Goal: Book appointment/travel/reservation

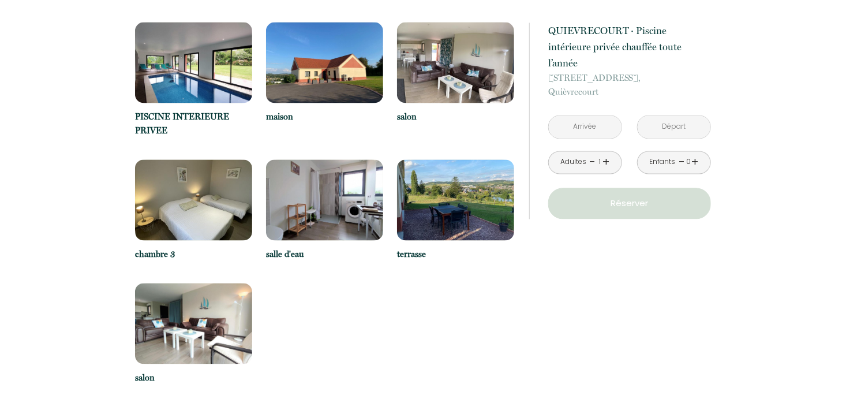
scroll to position [1039, 0]
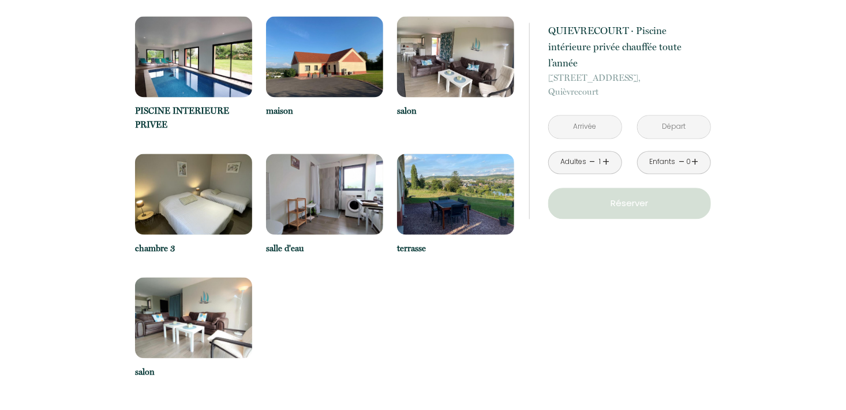
click at [222, 80] on img at bounding box center [193, 57] width 117 height 81
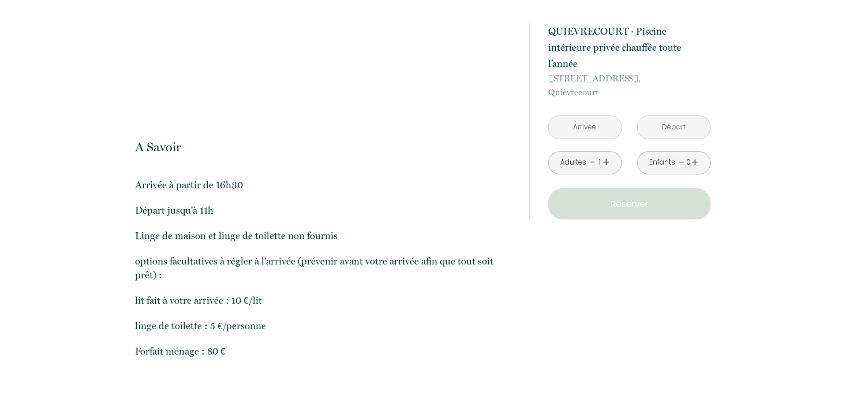
scroll to position [1828, 0]
click at [594, 116] on input "text" at bounding box center [585, 127] width 73 height 23
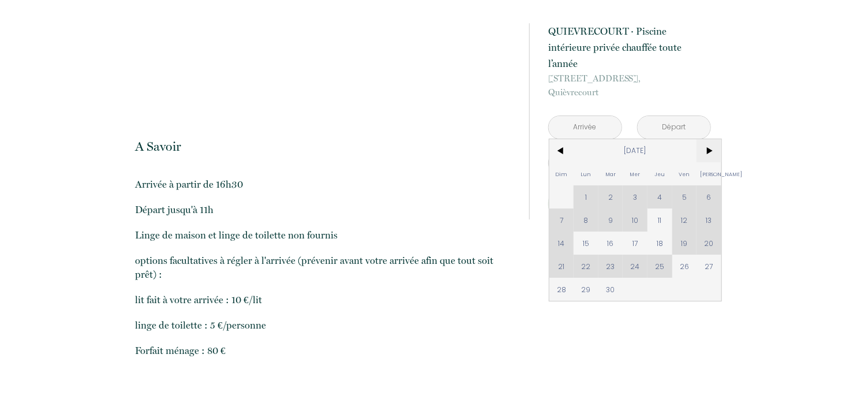
click at [712, 139] on span ">" at bounding box center [709, 150] width 25 height 23
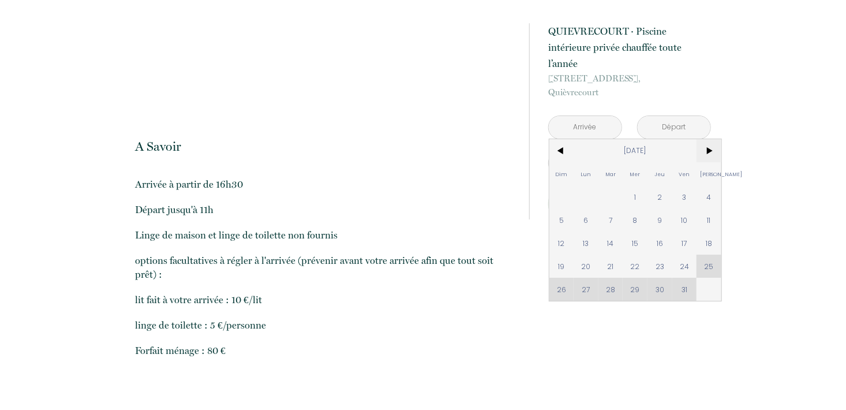
click at [711, 139] on span ">" at bounding box center [709, 150] width 25 height 23
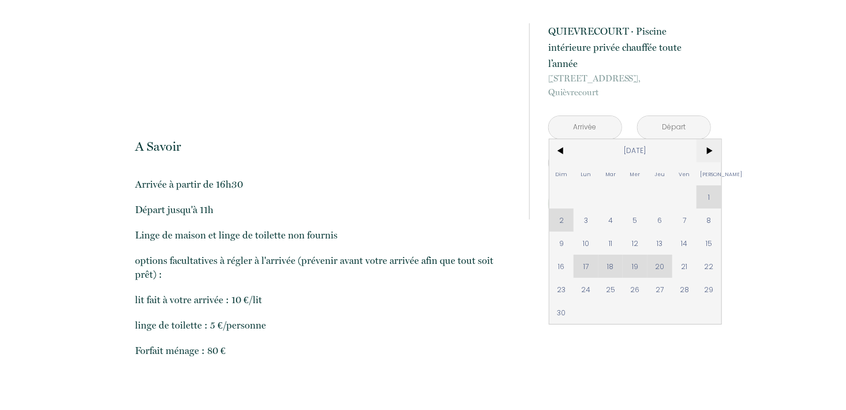
click at [710, 139] on span ">" at bounding box center [709, 150] width 25 height 23
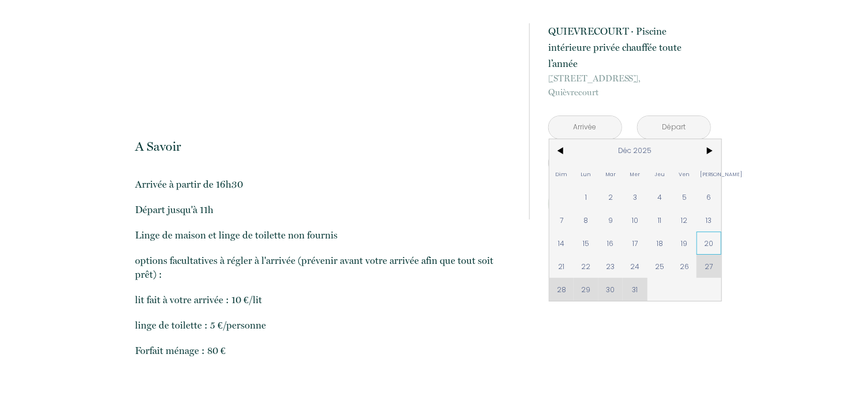
click at [706, 232] on span "20" at bounding box center [709, 243] width 25 height 23
type input "[DATE]"
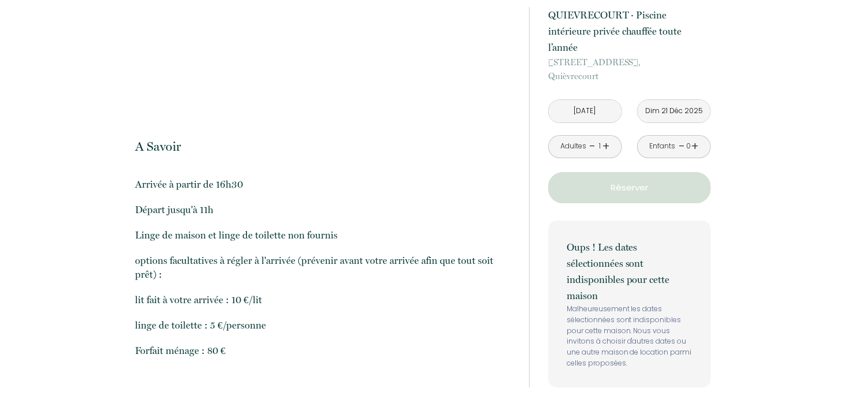
click at [681, 111] on input "Dim 21 Déc 2025" at bounding box center [674, 111] width 73 height 23
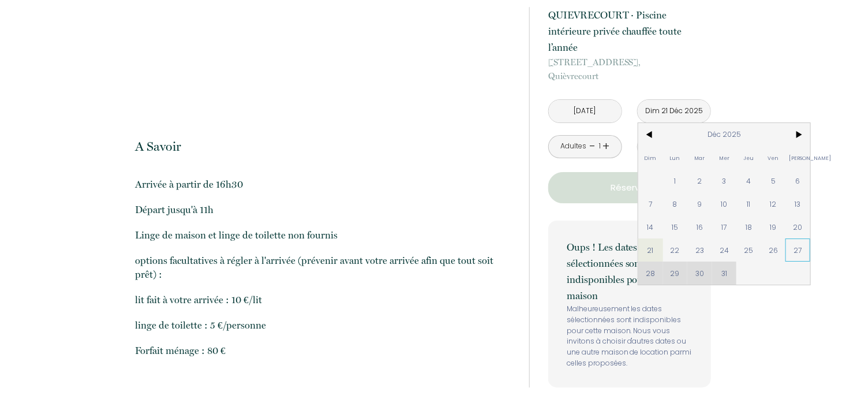
click at [799, 251] on span "27" at bounding box center [798, 249] width 25 height 23
type input "[DATE]"
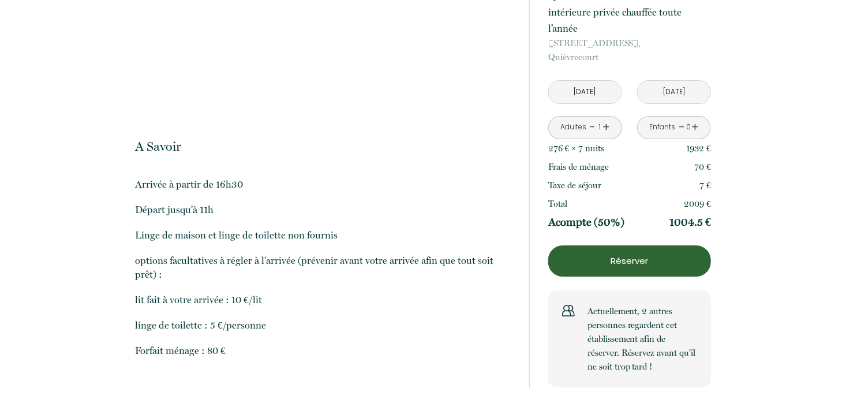
click at [606, 122] on link "+" at bounding box center [606, 127] width 7 height 18
click at [604, 126] on link "+" at bounding box center [606, 127] width 7 height 18
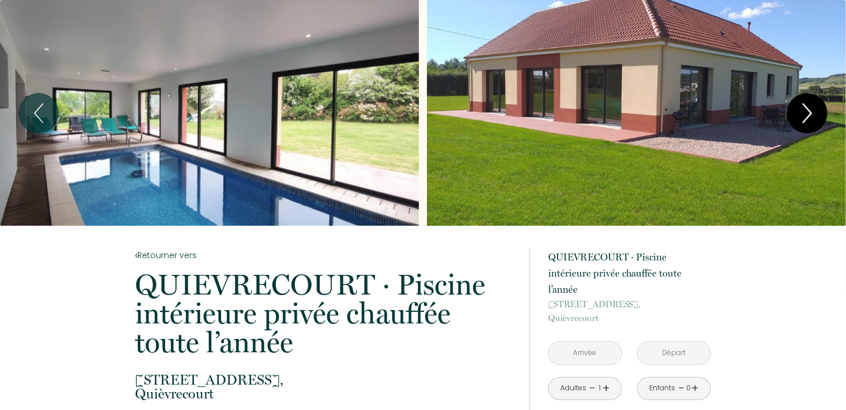
click at [810, 113] on icon "Next" at bounding box center [808, 113] width 24 height 35
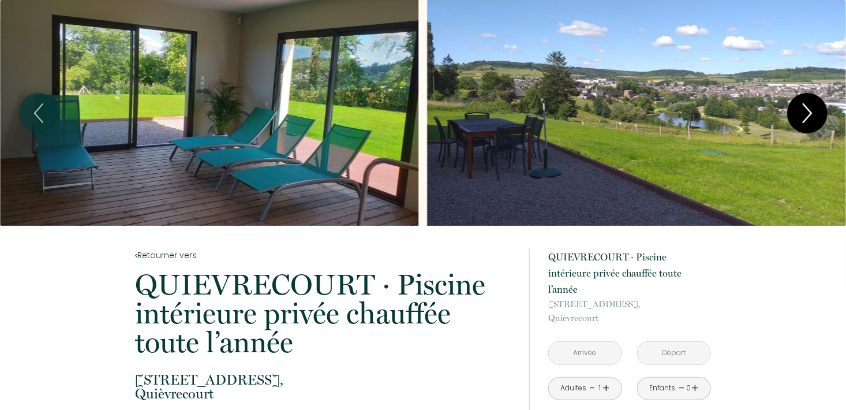
click at [810, 113] on icon "Next" at bounding box center [808, 113] width 24 height 35
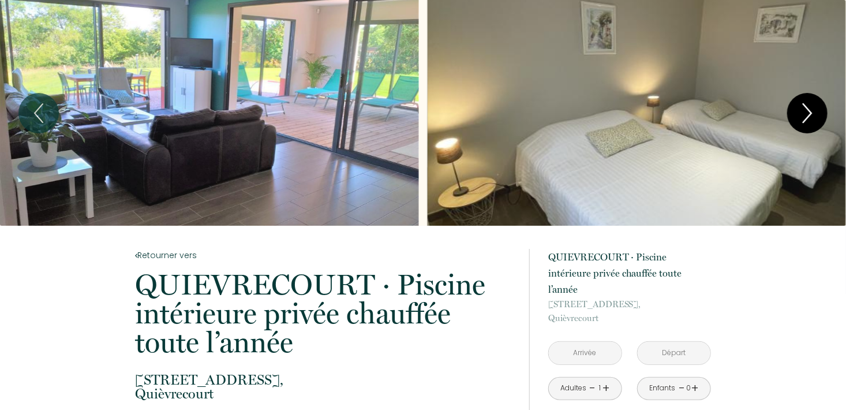
click at [810, 113] on icon "Next" at bounding box center [808, 113] width 24 height 35
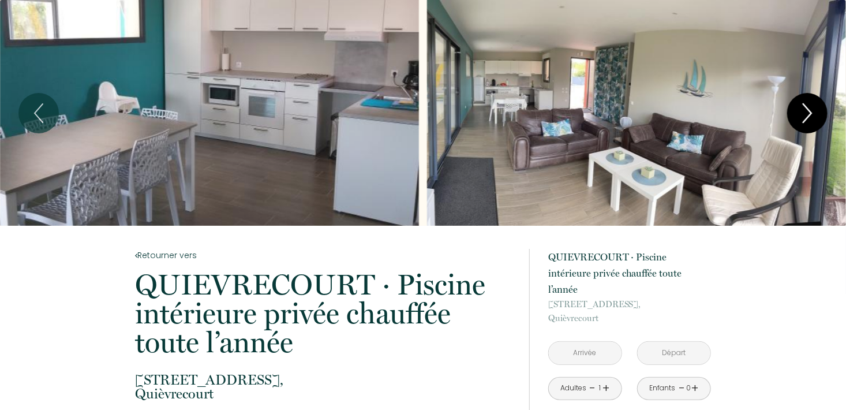
click at [810, 113] on icon "Next" at bounding box center [808, 113] width 24 height 35
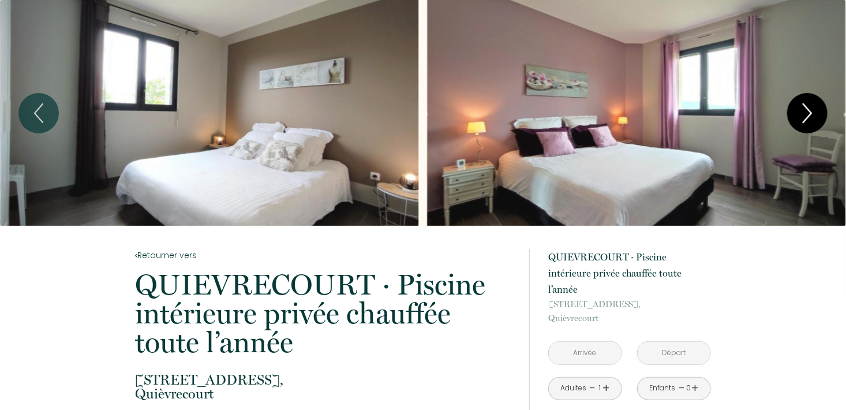
click at [810, 113] on icon "Next" at bounding box center [808, 113] width 24 height 35
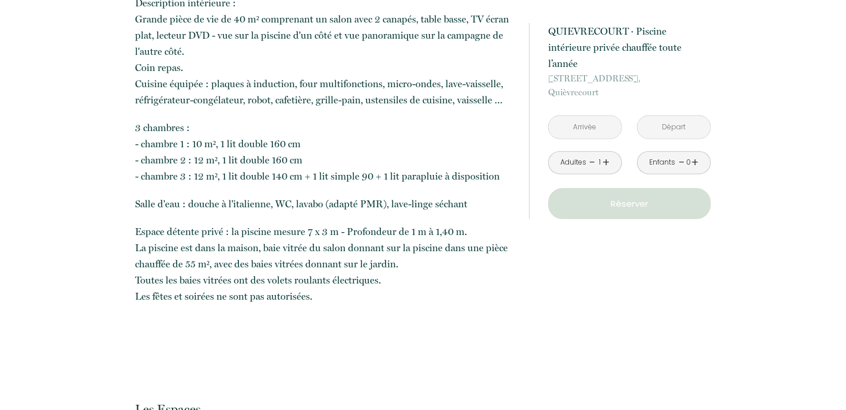
scroll to position [154, 0]
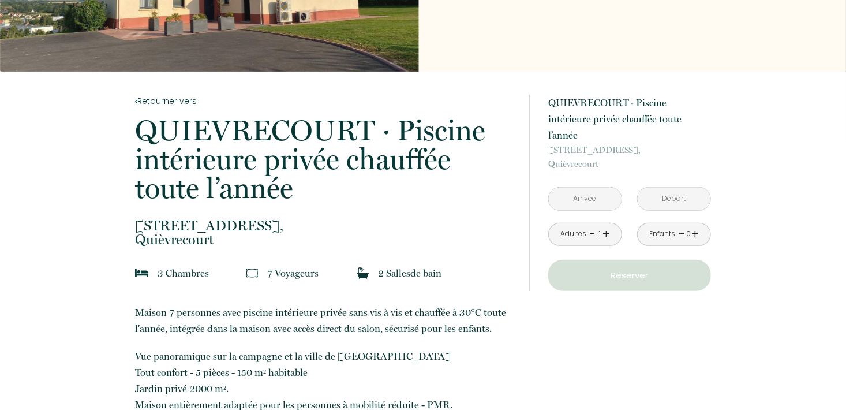
drag, startPoint x: 222, startPoint y: 240, endPoint x: 131, endPoint y: 223, distance: 92.8
drag, startPoint x: 131, startPoint y: 223, endPoint x: 155, endPoint y: 225, distance: 24.3
copy p "1 bis route de rouen, Quièvrecourt"
